Goal: Contribute content: Contribute content

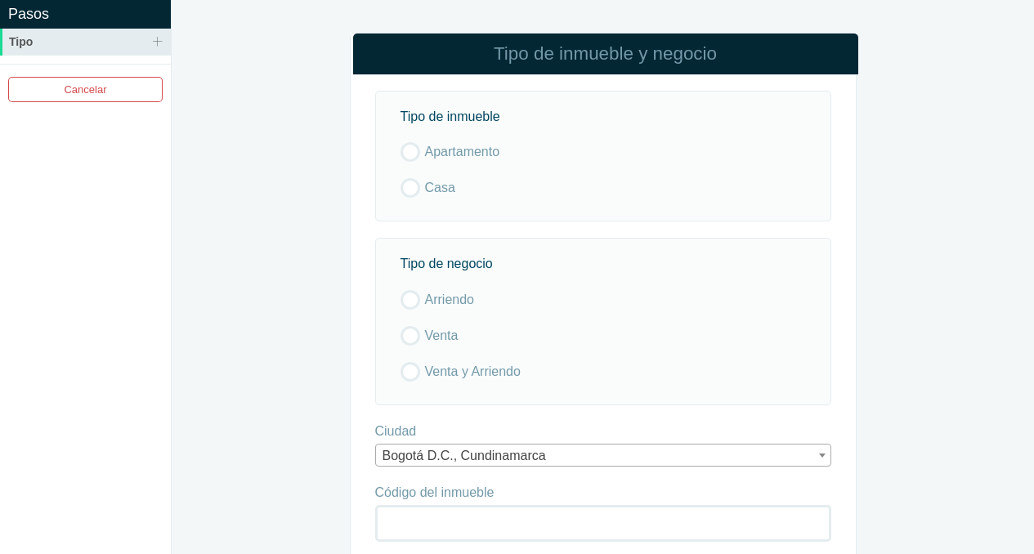
click at [409, 151] on label "Apartamento" at bounding box center [598, 152] width 397 height 20
click at [0, 0] on input "Apartamento" at bounding box center [0, 0] width 0 height 0
drag, startPoint x: 407, startPoint y: 339, endPoint x: 508, endPoint y: 433, distance: 138.2
click at [407, 343] on label "Venta" at bounding box center [598, 336] width 397 height 20
click at [0, 0] on input "Venta" at bounding box center [0, 0] width 0 height 0
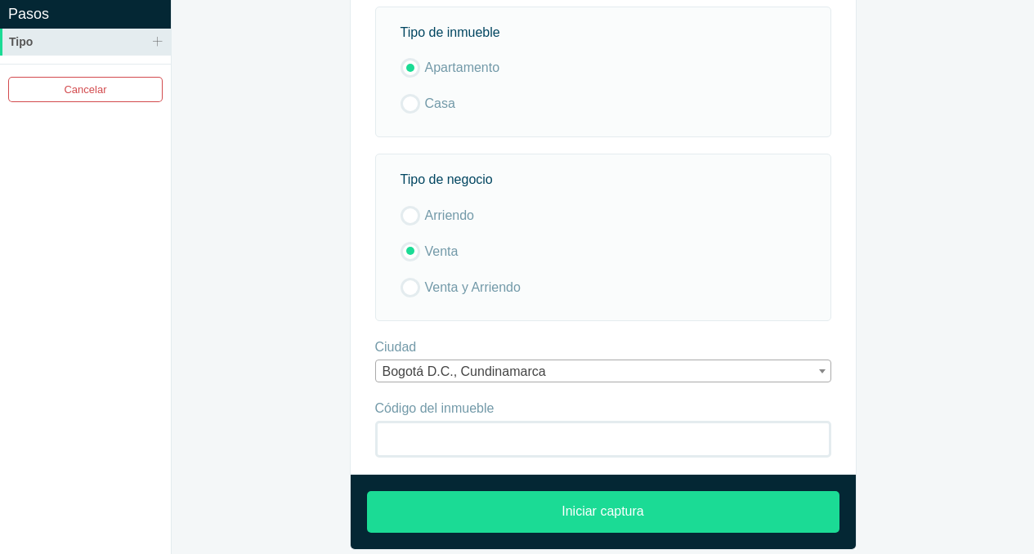
scroll to position [96, 0]
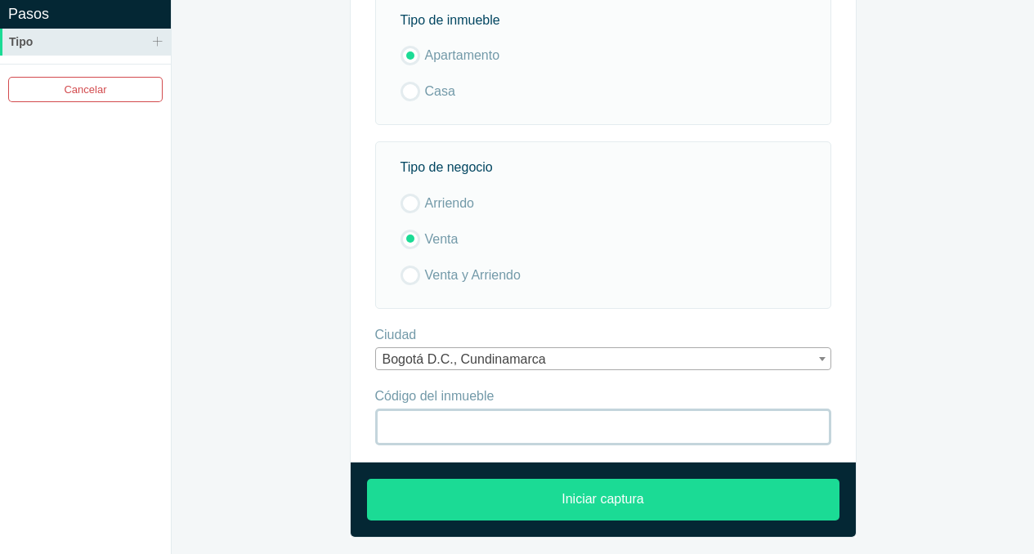
click at [450, 421] on input "Código del inmueble" at bounding box center [603, 427] width 456 height 37
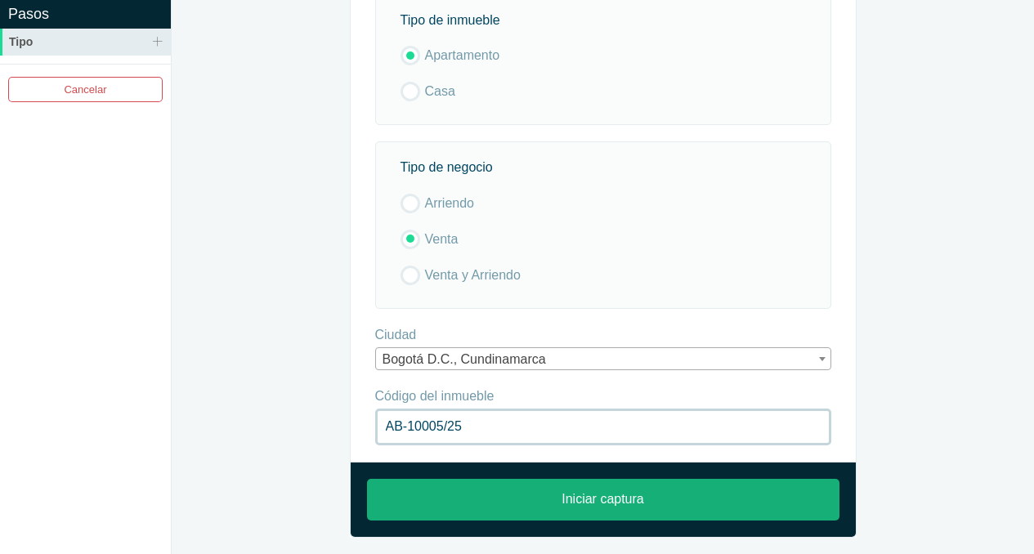
type input "AB-10005/25"
click at [585, 501] on input "Iniciar captura" at bounding box center [603, 500] width 472 height 42
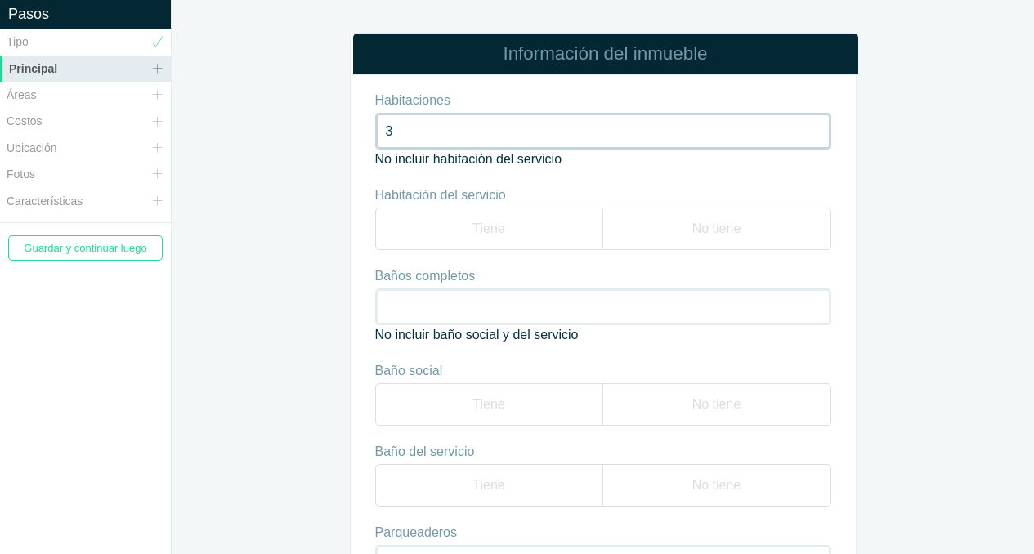
type input "3"
click at [502, 221] on label "Tiene" at bounding box center [489, 229] width 228 height 42
click at [0, 0] on input "Tiene" at bounding box center [0, 0] width 0 height 0
click at [434, 308] on input "Baños completos" at bounding box center [603, 306] width 456 height 37
type input "3"
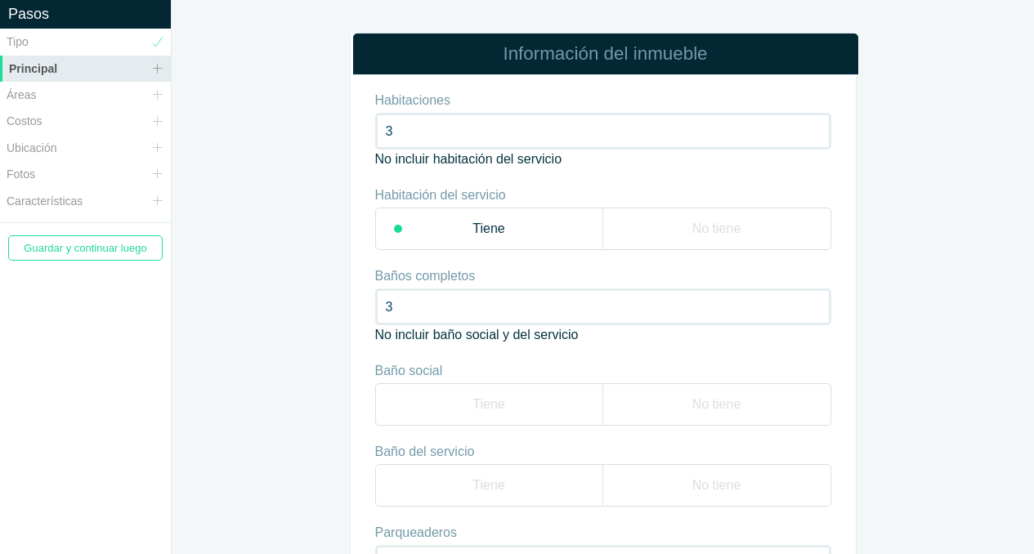
click at [497, 403] on label "Tiene" at bounding box center [489, 404] width 228 height 42
click at [0, 0] on input "Tiene" at bounding box center [0, 0] width 0 height 0
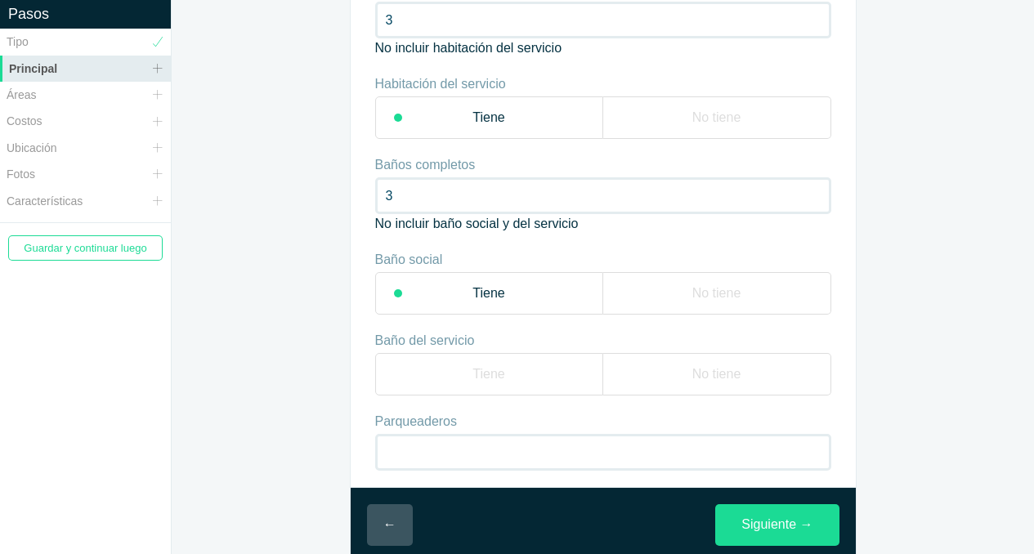
scroll to position [136, 0]
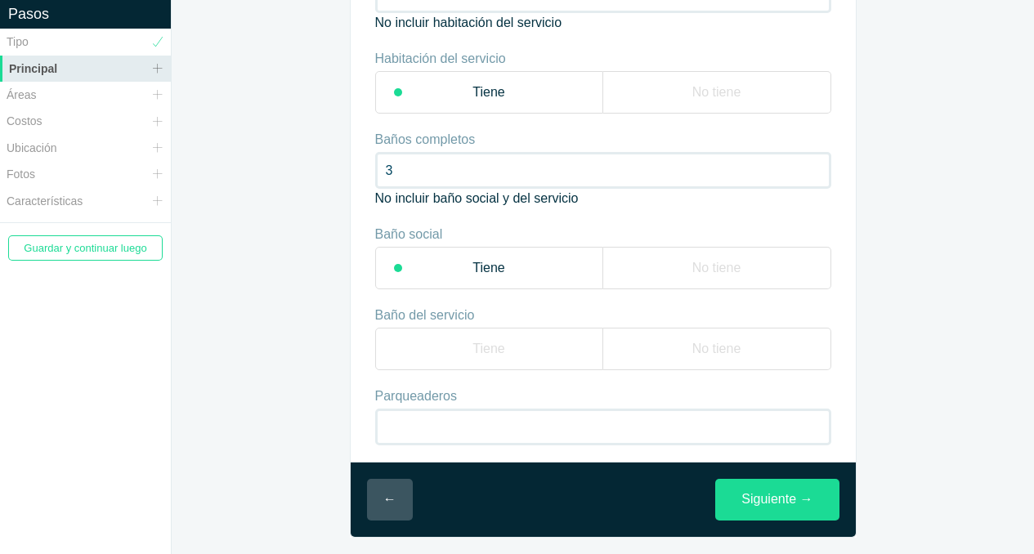
click at [487, 347] on label "Tiene" at bounding box center [489, 349] width 228 height 42
click at [0, 0] on input "Tiene" at bounding box center [0, 0] width 0 height 0
click at [415, 425] on input "Parqueaderos" at bounding box center [603, 427] width 456 height 37
type input "3"
type input "4"
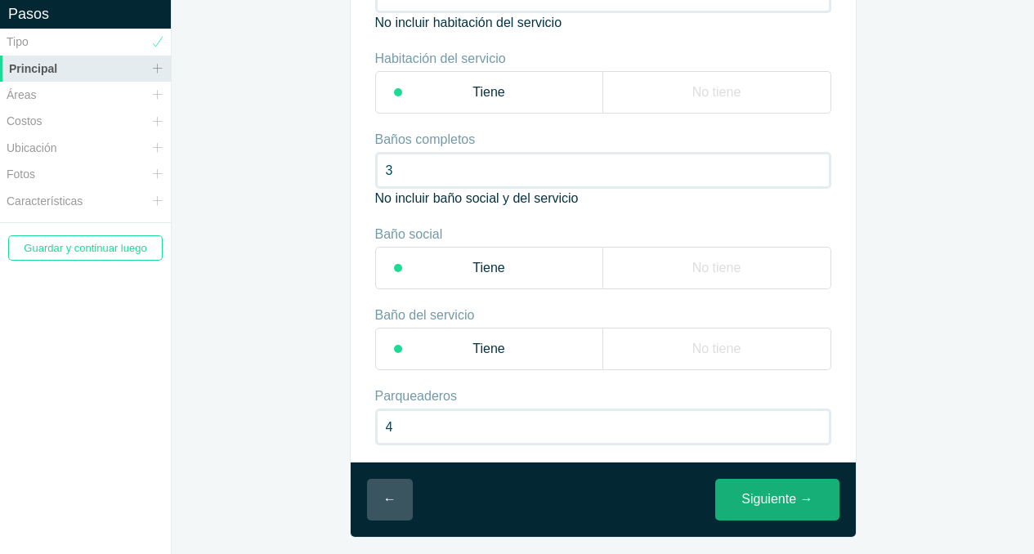
click at [763, 502] on link "Siguiente →" at bounding box center [776, 500] width 123 height 42
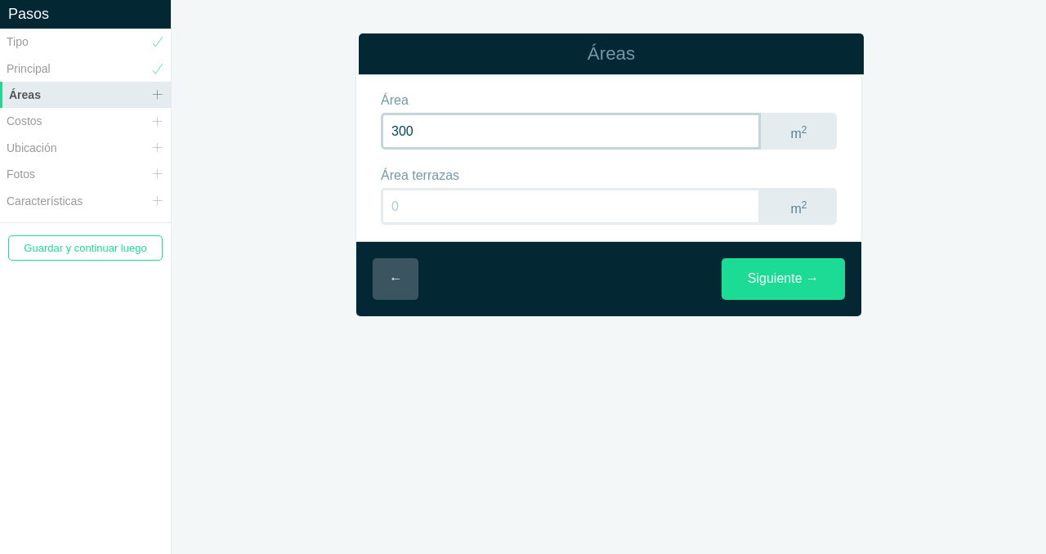
type input "300"
click at [423, 205] on input "number" at bounding box center [571, 206] width 380 height 37
type input "1"
type input "20"
click at [788, 272] on link "Siguiente →" at bounding box center [782, 279] width 123 height 42
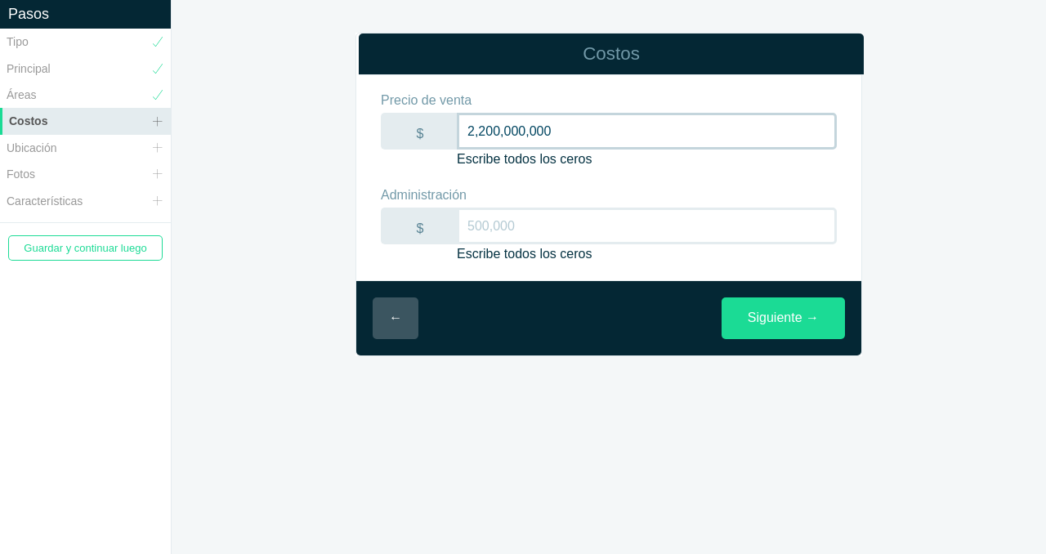
type input "2,200,000,000"
click at [488, 219] on input "Administración" at bounding box center [647, 226] width 380 height 37
type input "2,889,000"
click at [786, 315] on link "Siguiente →" at bounding box center [782, 318] width 123 height 42
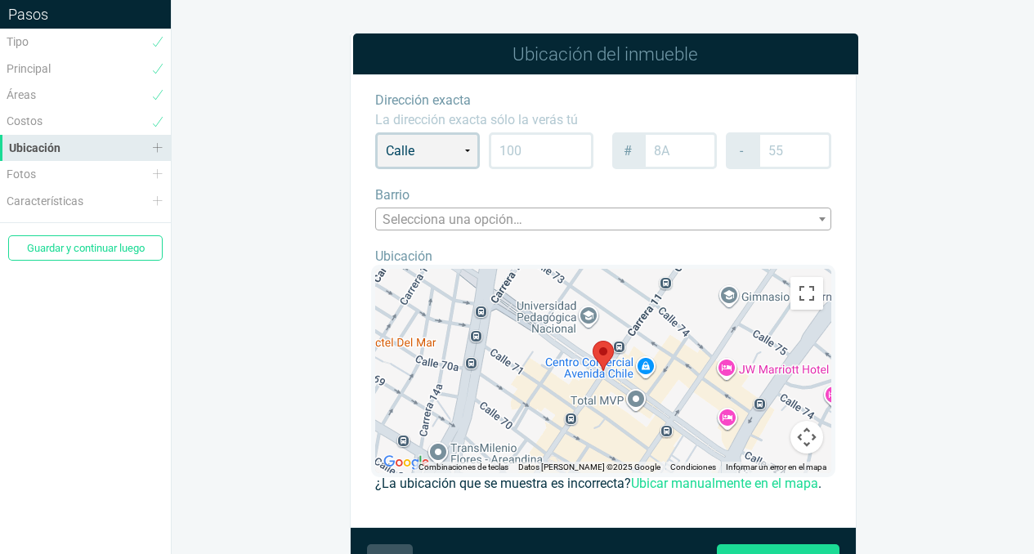
click at [468, 150] on select "[GEOGRAPHIC_DATA] Transversal Diagonal Kilómetro" at bounding box center [427, 150] width 105 height 37
select select "KR"
click at [375, 132] on select "[GEOGRAPHIC_DATA] Transversal Diagonal Kilómetro" at bounding box center [427, 150] width 105 height 37
click at [530, 147] on input "text" at bounding box center [541, 150] width 105 height 37
type input "6"
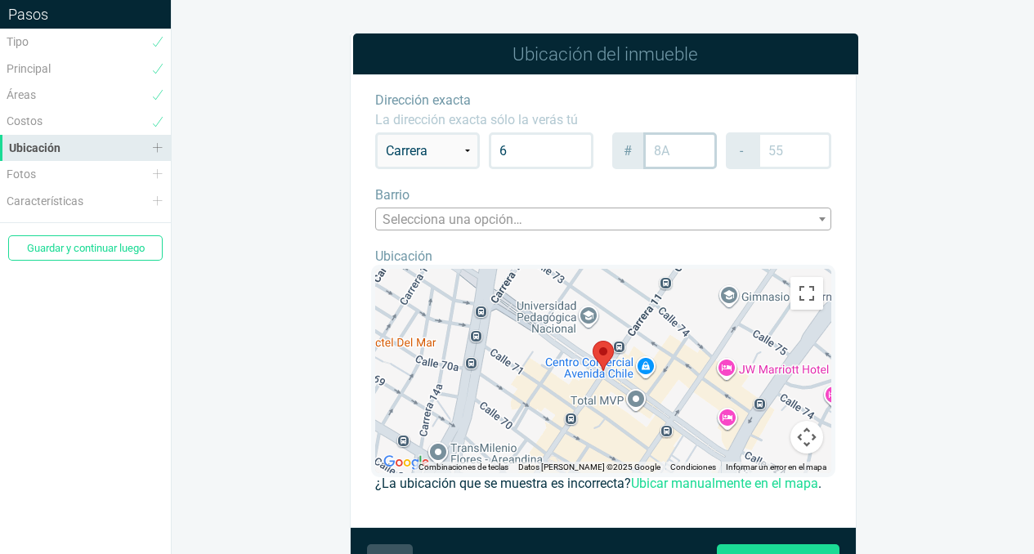
click at [681, 154] on input "text" at bounding box center [680, 150] width 74 height 37
type input "80"
click at [814, 150] on input "text" at bounding box center [794, 150] width 74 height 37
type input "23"
click at [528, 217] on span "Selecciona una opción…" at bounding box center [603, 219] width 454 height 23
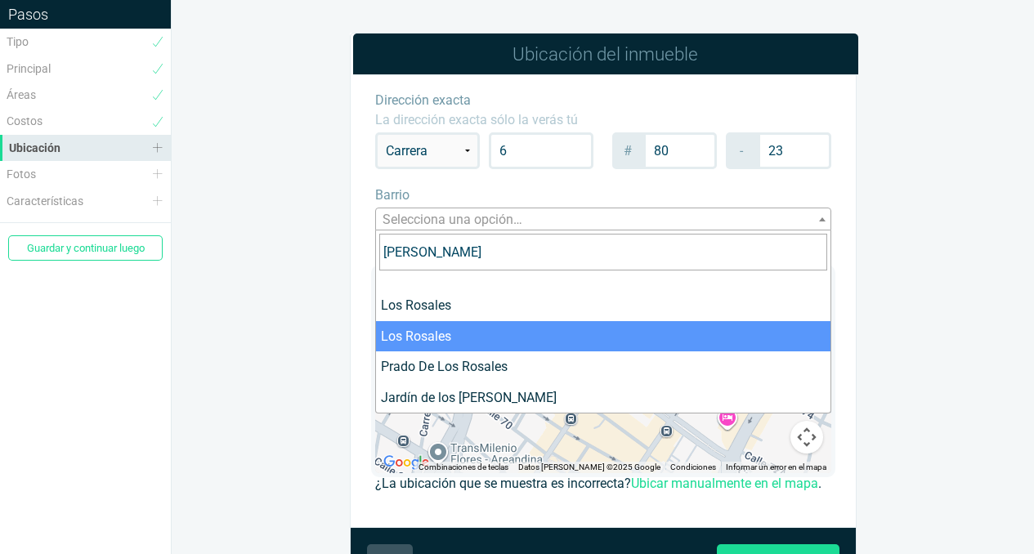
type input "[PERSON_NAME]"
select select "5473a0f8726f634c9d130300"
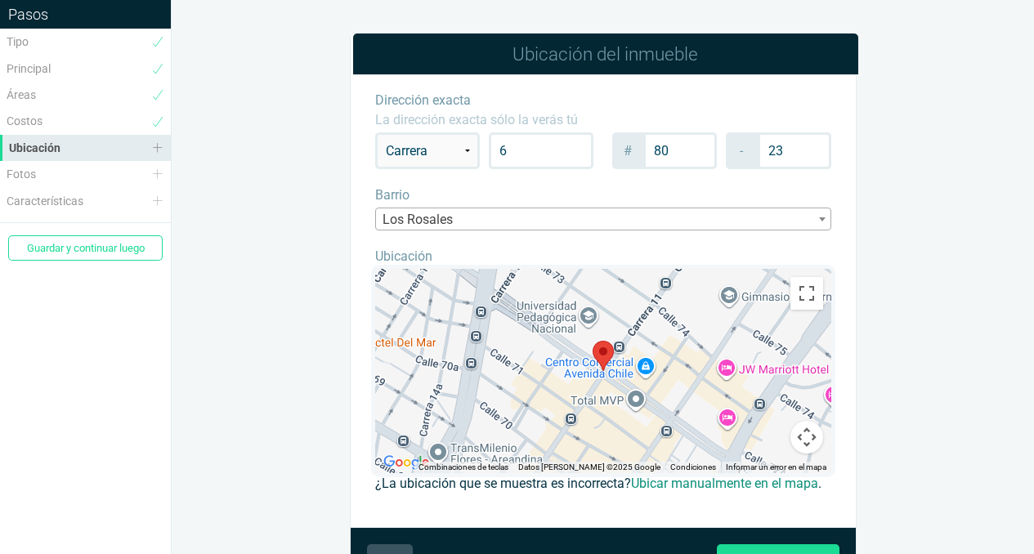
click at [662, 487] on link "Ubicar manualmente en el mapa" at bounding box center [724, 484] width 187 height 16
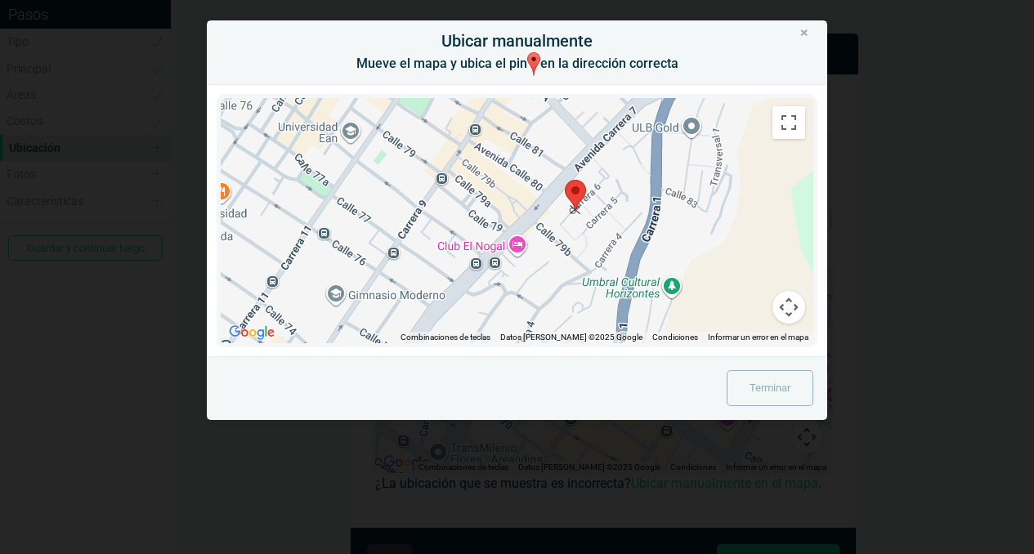
drag, startPoint x: 520, startPoint y: 205, endPoint x: 578, endPoint y: 198, distance: 59.3
click at [565, 180] on area at bounding box center [565, 180] width 0 height 0
click at [767, 395] on link "Terminar" at bounding box center [769, 388] width 87 height 36
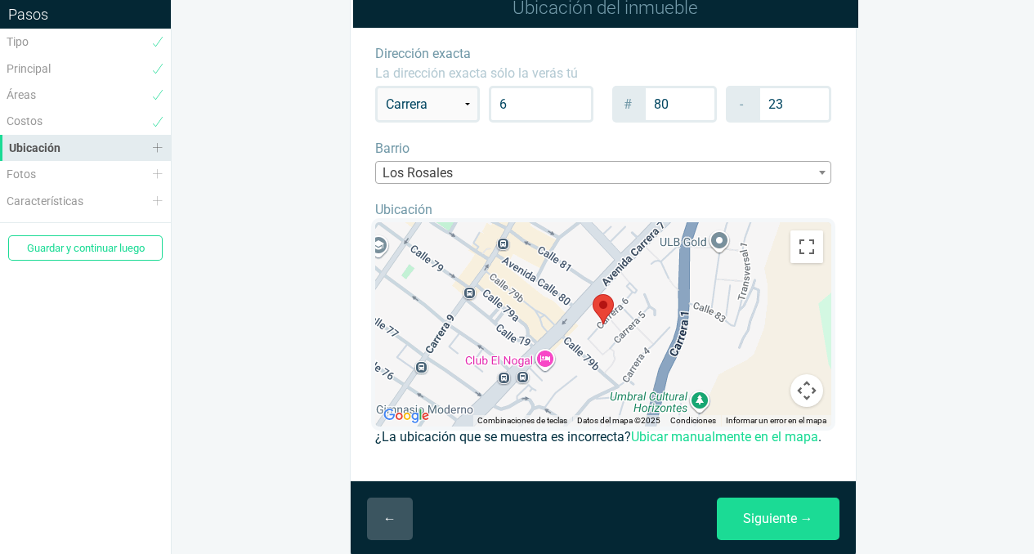
scroll to position [86, 0]
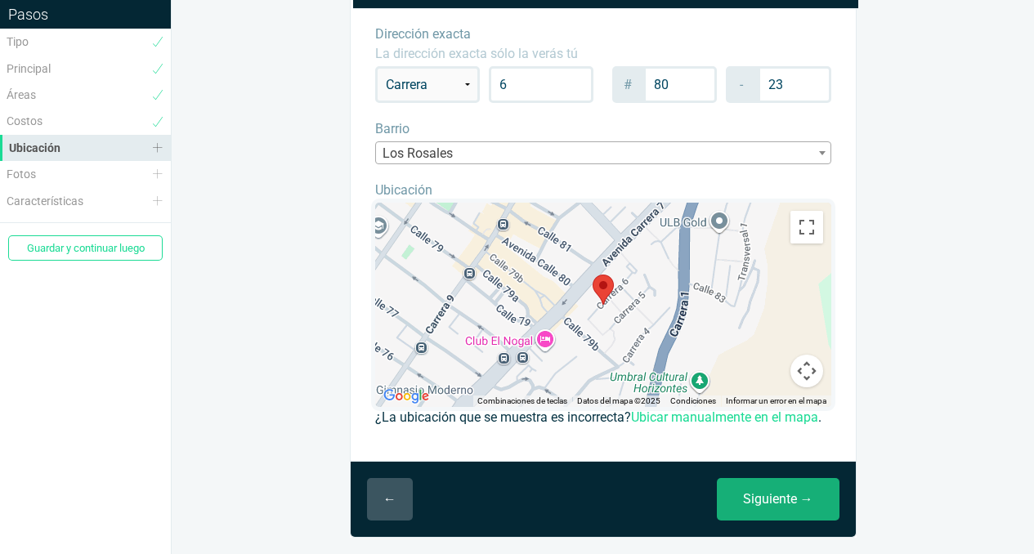
click at [797, 498] on link "Siguiente →" at bounding box center [778, 499] width 123 height 42
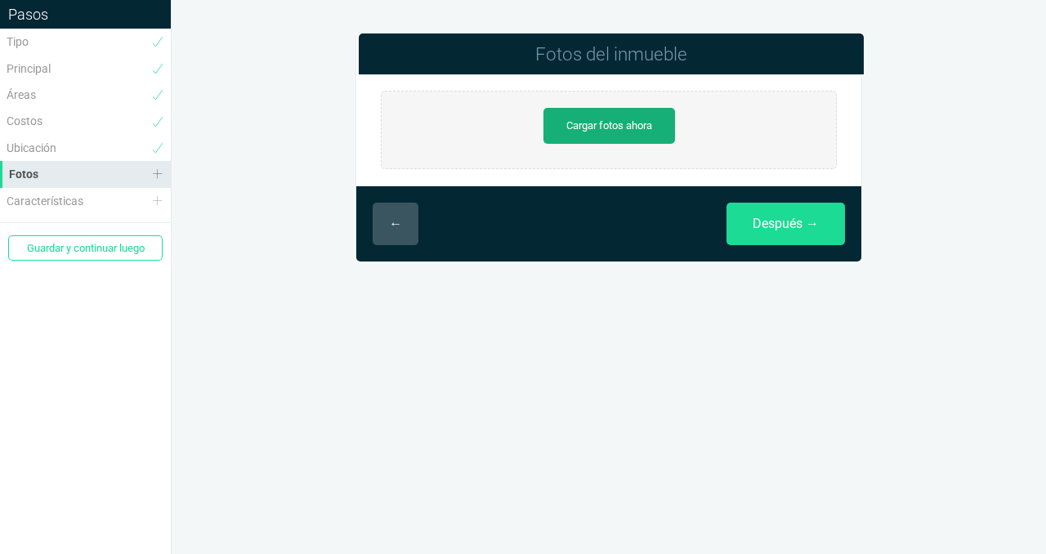
click at [593, 120] on link "Cargar fotos ahora" at bounding box center [609, 126] width 132 height 36
